Goal: Task Accomplishment & Management: Manage account settings

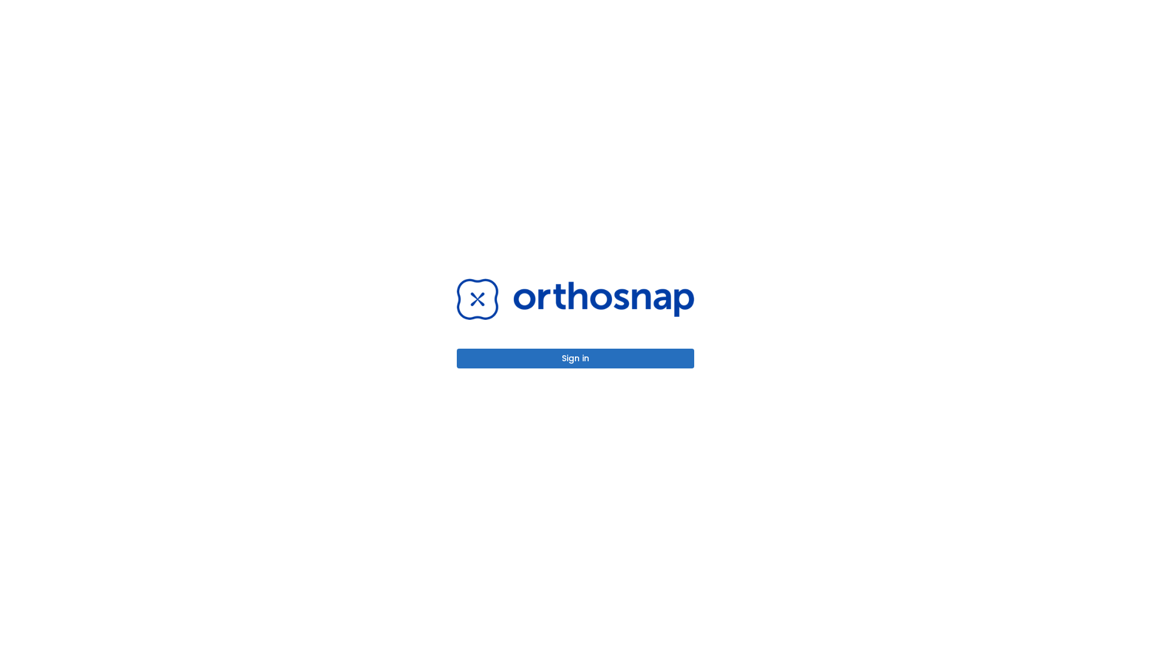
click at [575, 358] on button "Sign in" at bounding box center [575, 359] width 237 height 20
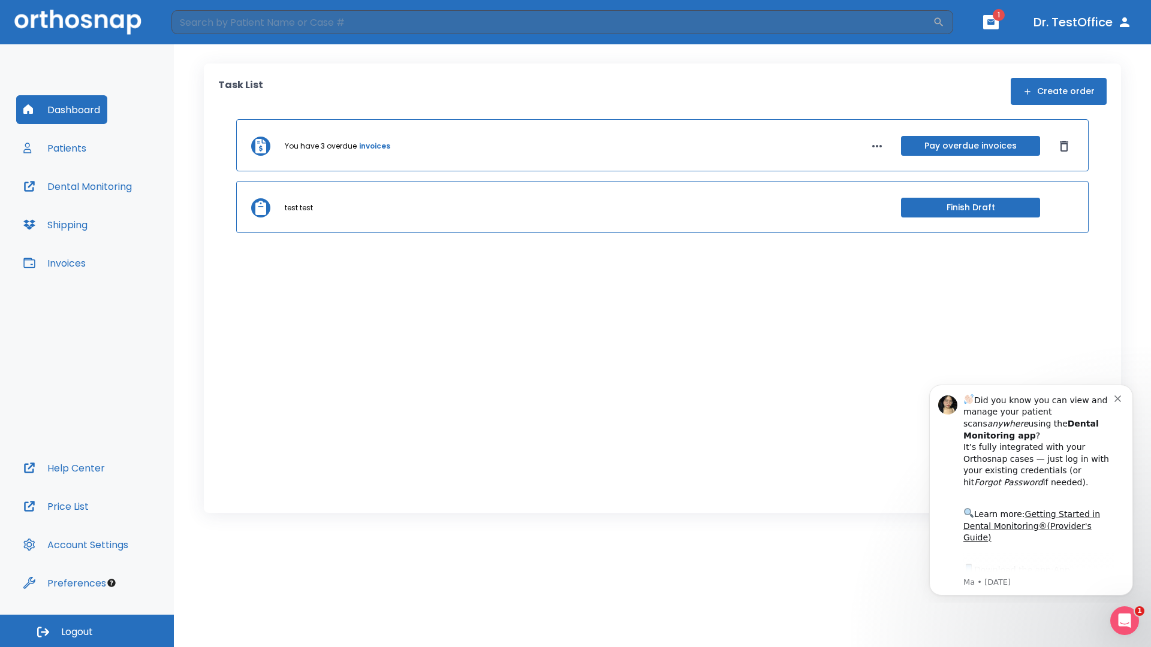
click at [87, 631] on span "Logout" at bounding box center [77, 632] width 32 height 13
